Goal: Task Accomplishment & Management: Manage account settings

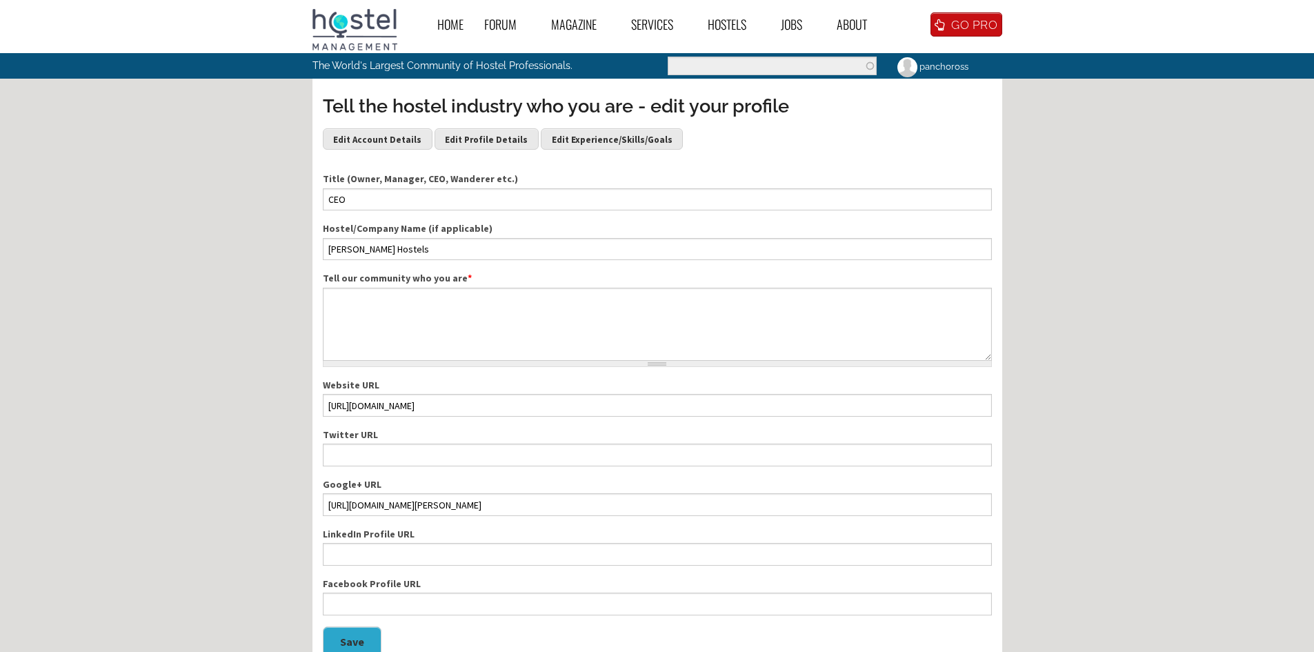
type textarea "Fusiono mi pasión por la tecnología, la hospitalidad y el emprendimiento para c…"
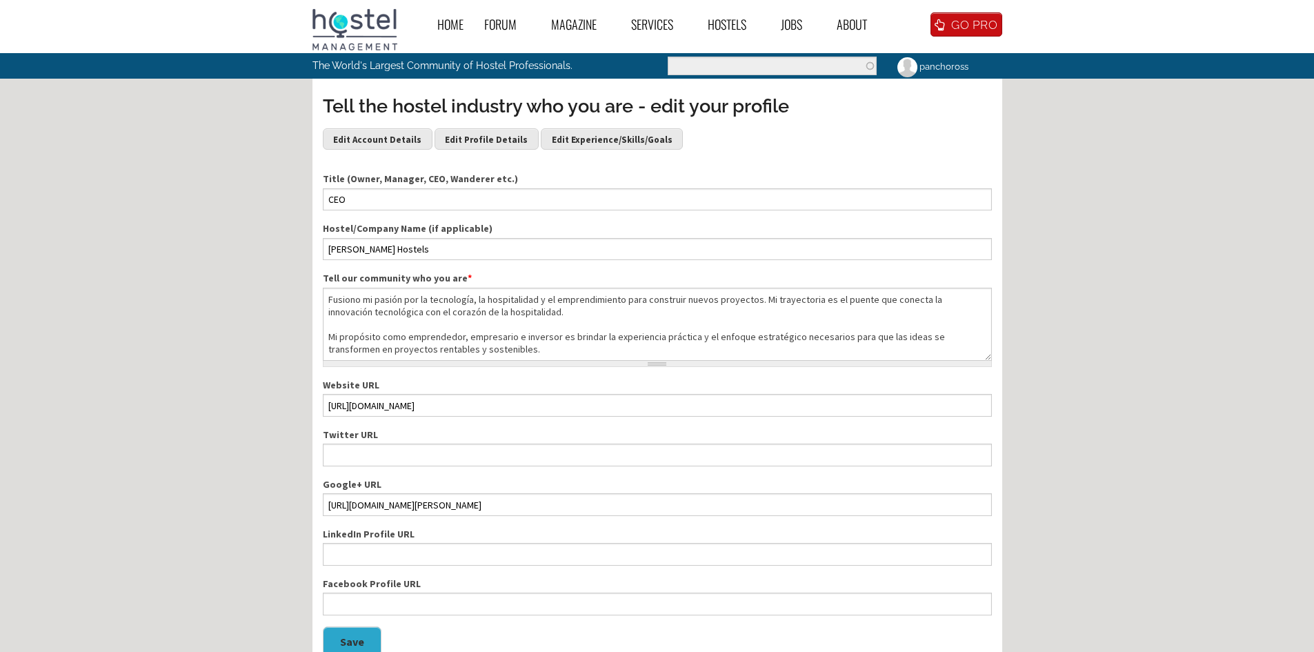
drag, startPoint x: 824, startPoint y: 355, endPoint x: 250, endPoint y: 284, distance: 577.7
click at [250, 284] on div "Home Forum « Back Forum Forums Index « Back Forums Index New Posts Recent Activ…" at bounding box center [657, 452] width 1314 height 904
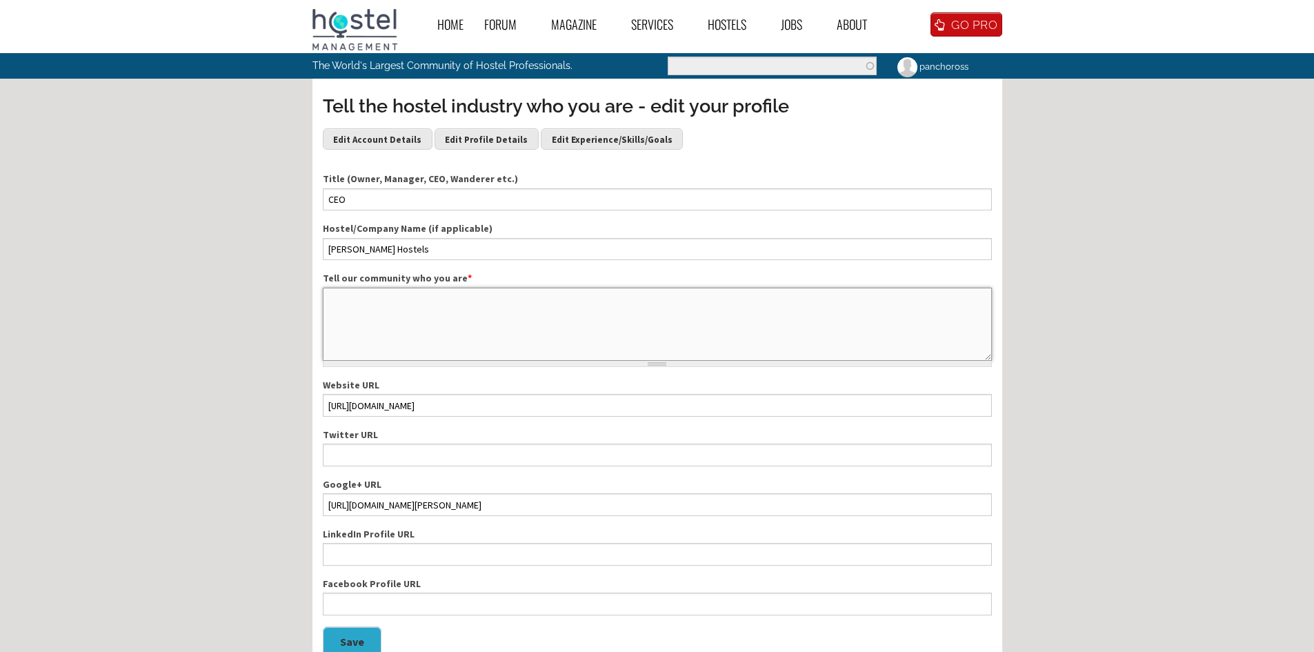
paste textarea "I leverage my passions for technology, hospitality, and entrepreneurship to dev…"
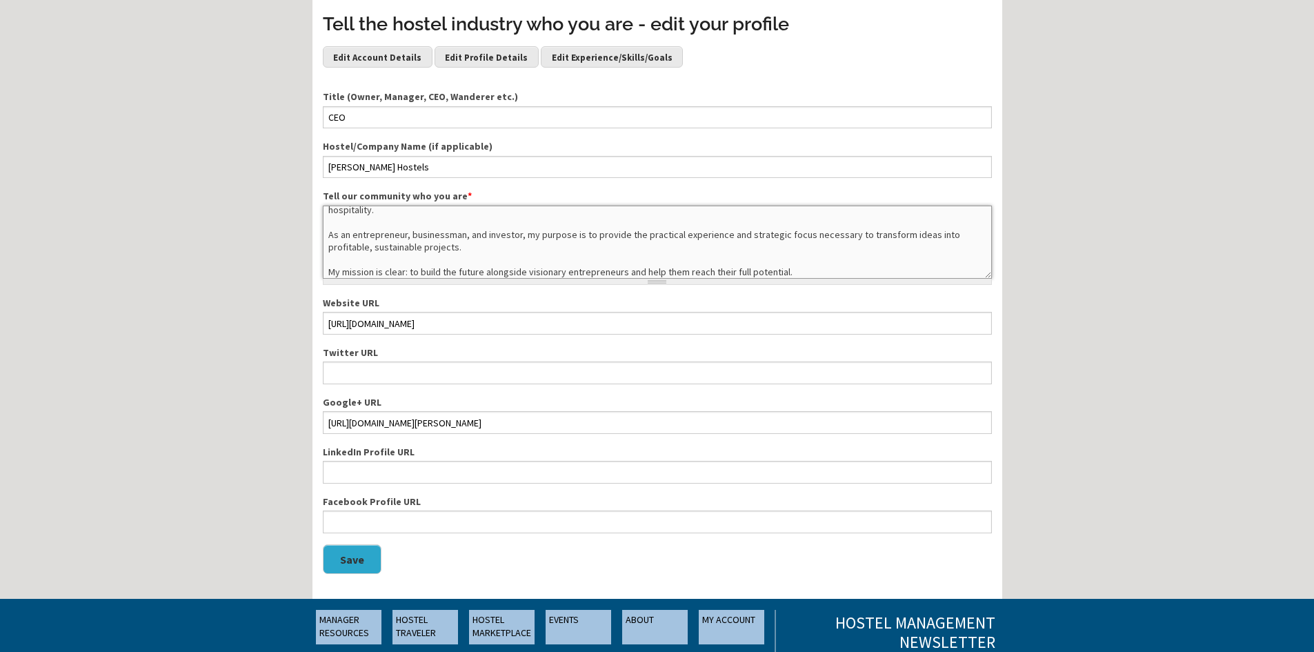
scroll to position [115, 0]
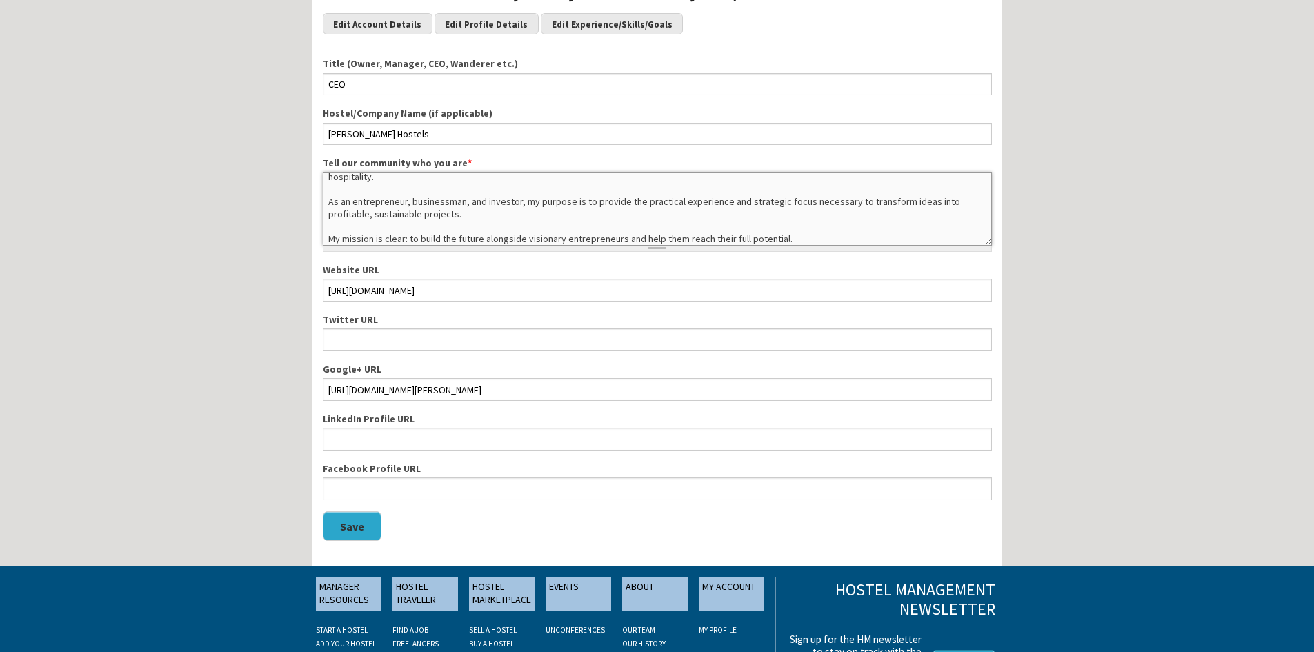
type textarea "I leverage my passions for technology, hospitality, and entrepreneurship to dev…"
click at [357, 525] on button "Save" at bounding box center [352, 526] width 59 height 30
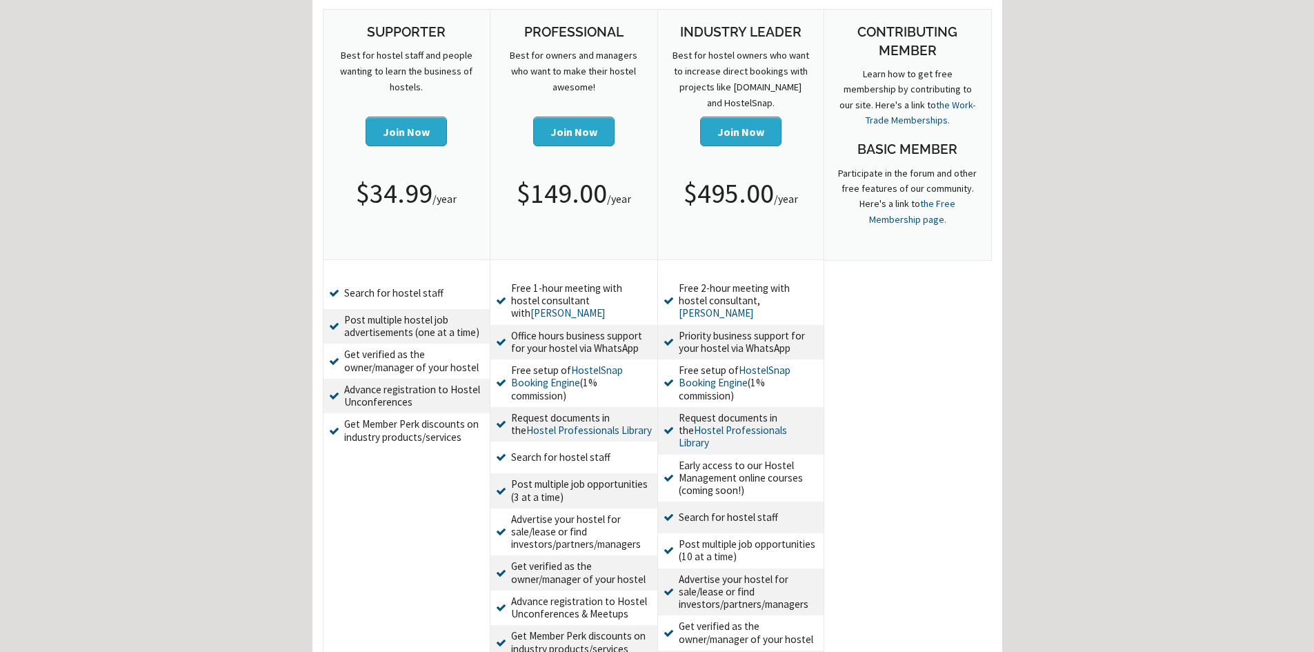
scroll to position [230, 0]
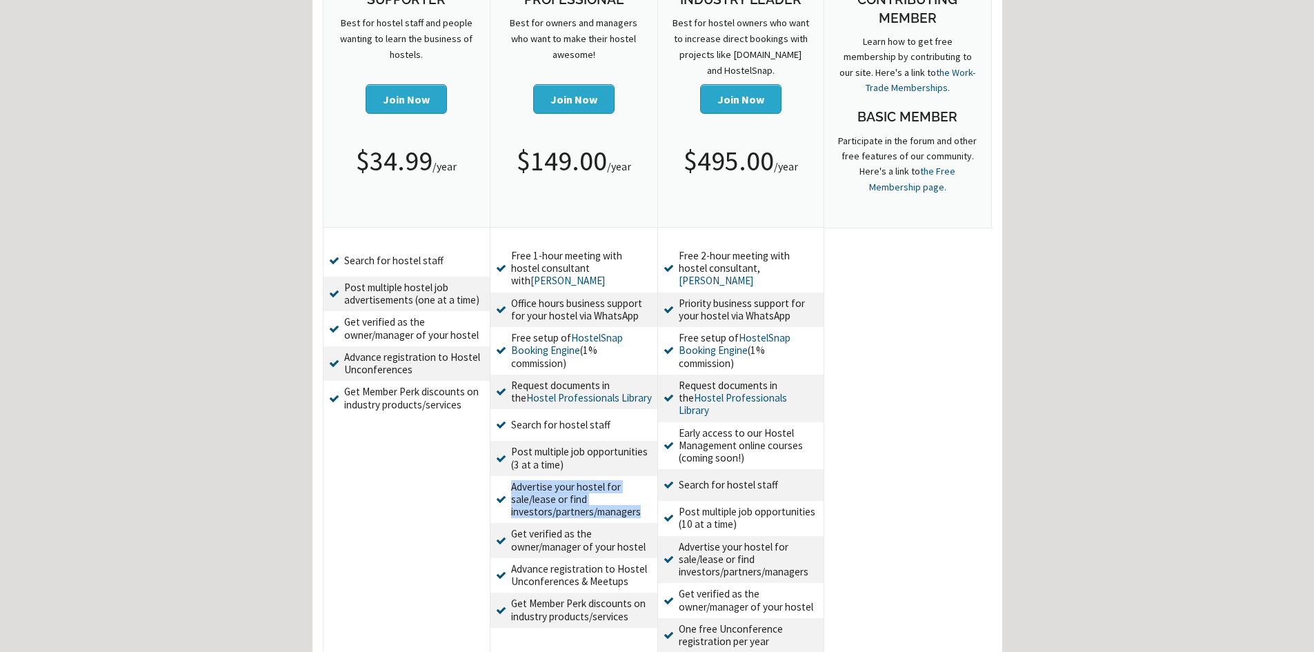
drag, startPoint x: 511, startPoint y: 471, endPoint x: 640, endPoint y: 511, distance: 134.9
click at [640, 511] on ul "Free 1-hour meeting with hostel consultant with [PERSON_NAME] Office hours busi…" at bounding box center [574, 436] width 167 height 383
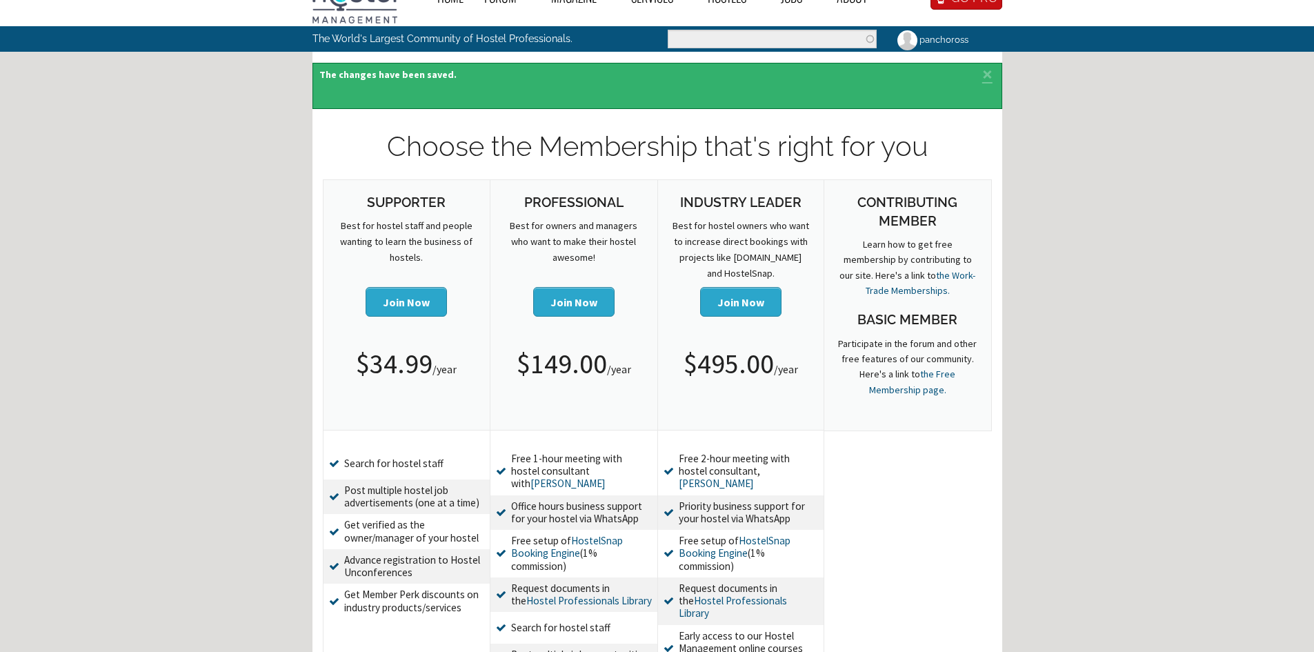
scroll to position [0, 0]
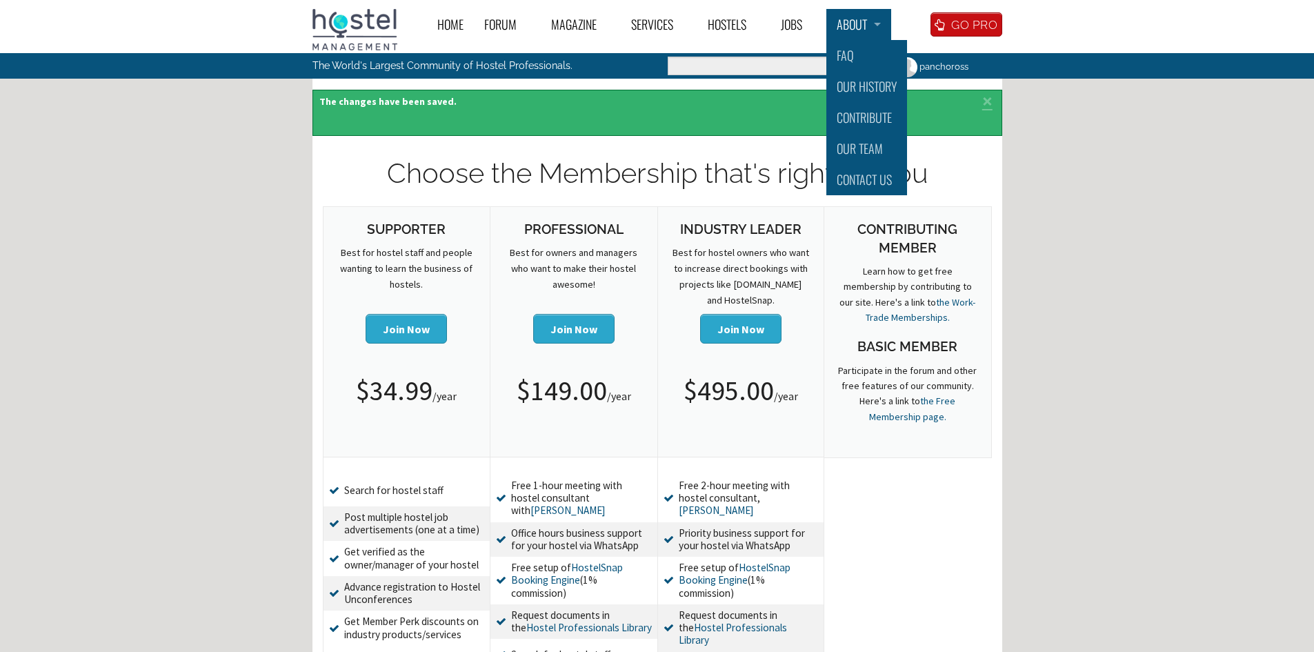
click at [872, 29] on link "About" at bounding box center [858, 24] width 65 height 31
click at [858, 172] on link "Contact Us" at bounding box center [866, 179] width 81 height 31
